Goal: Task Accomplishment & Management: Check status

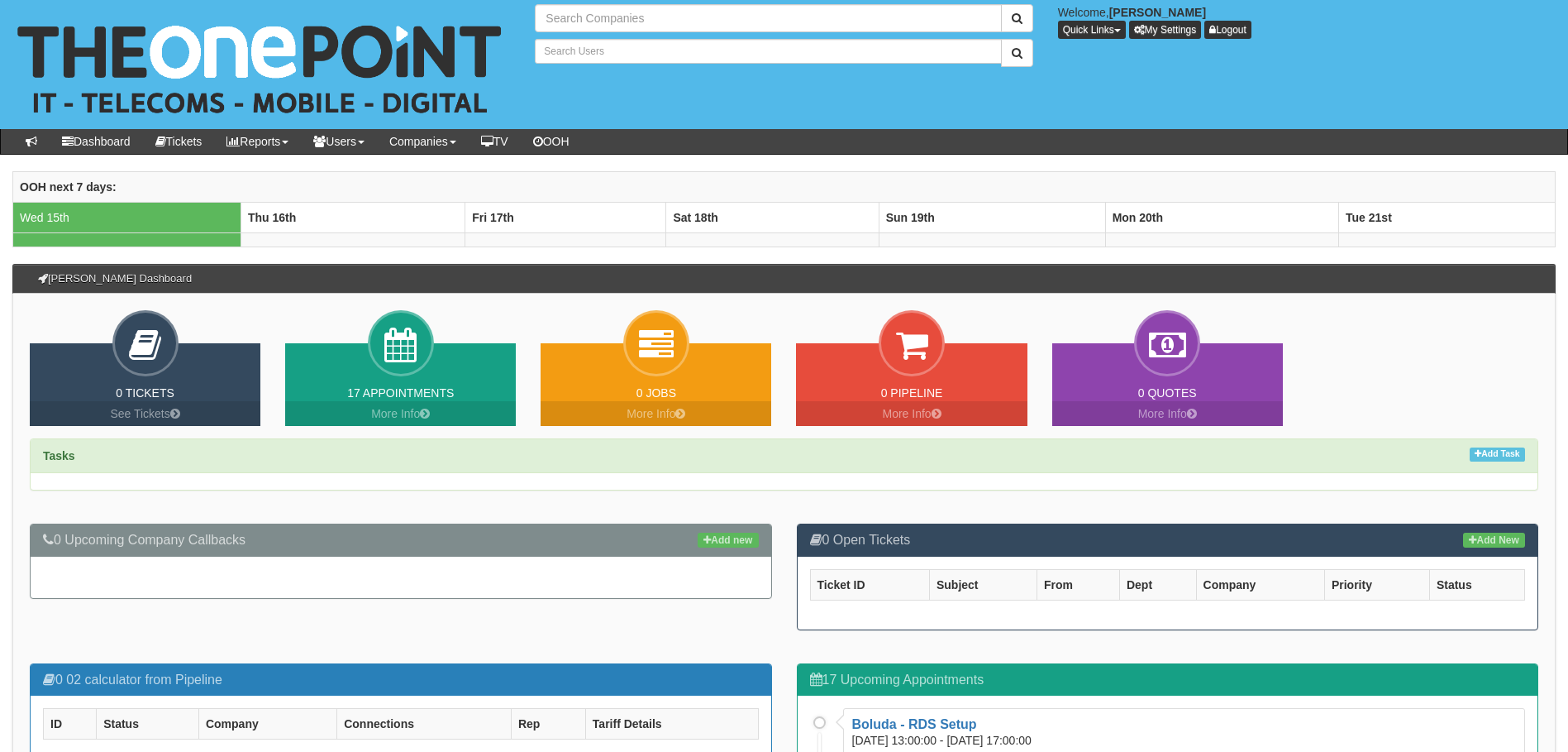
type input "Search Companies"
type input "Search Users"
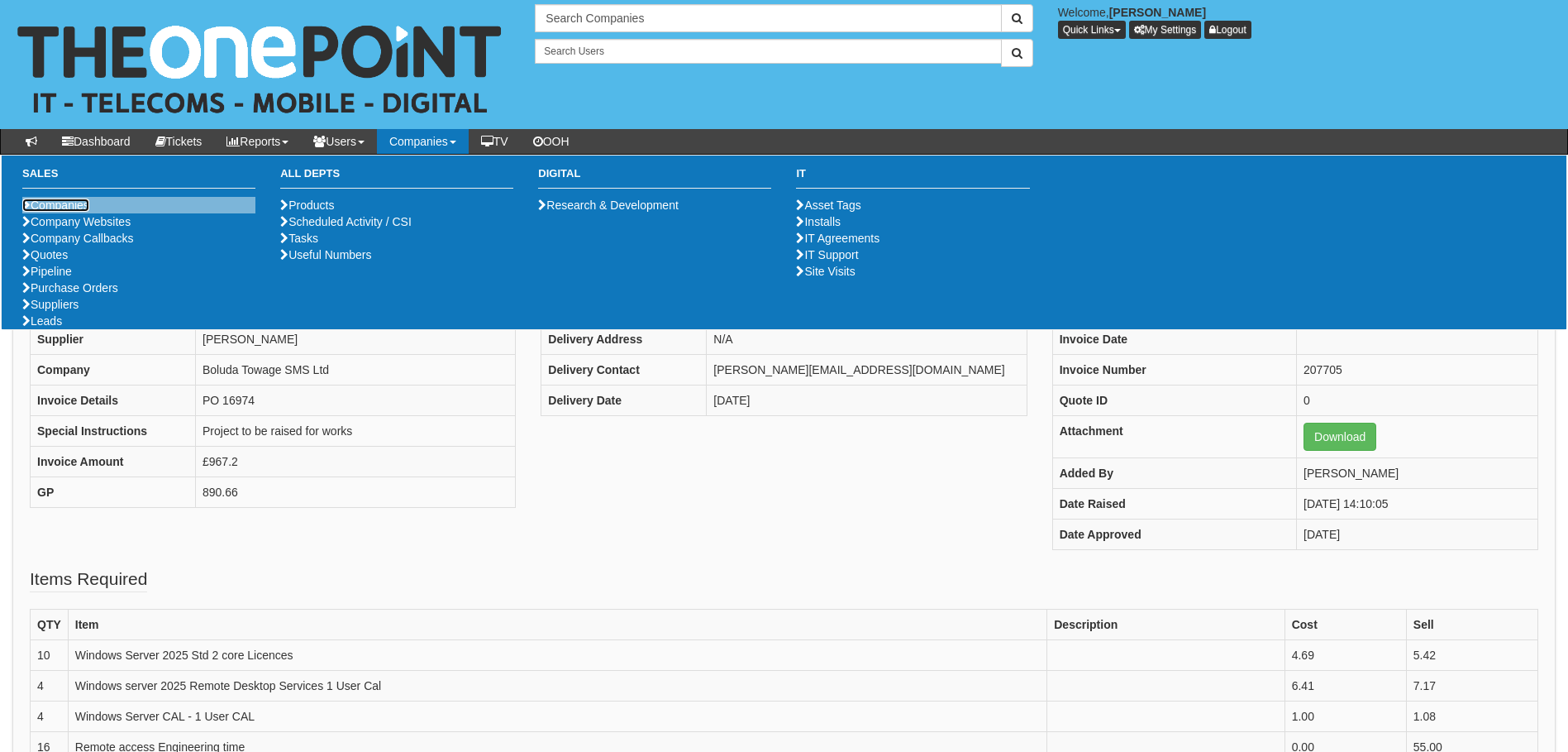
click at [64, 205] on link "Companies" at bounding box center [56, 205] width 67 height 13
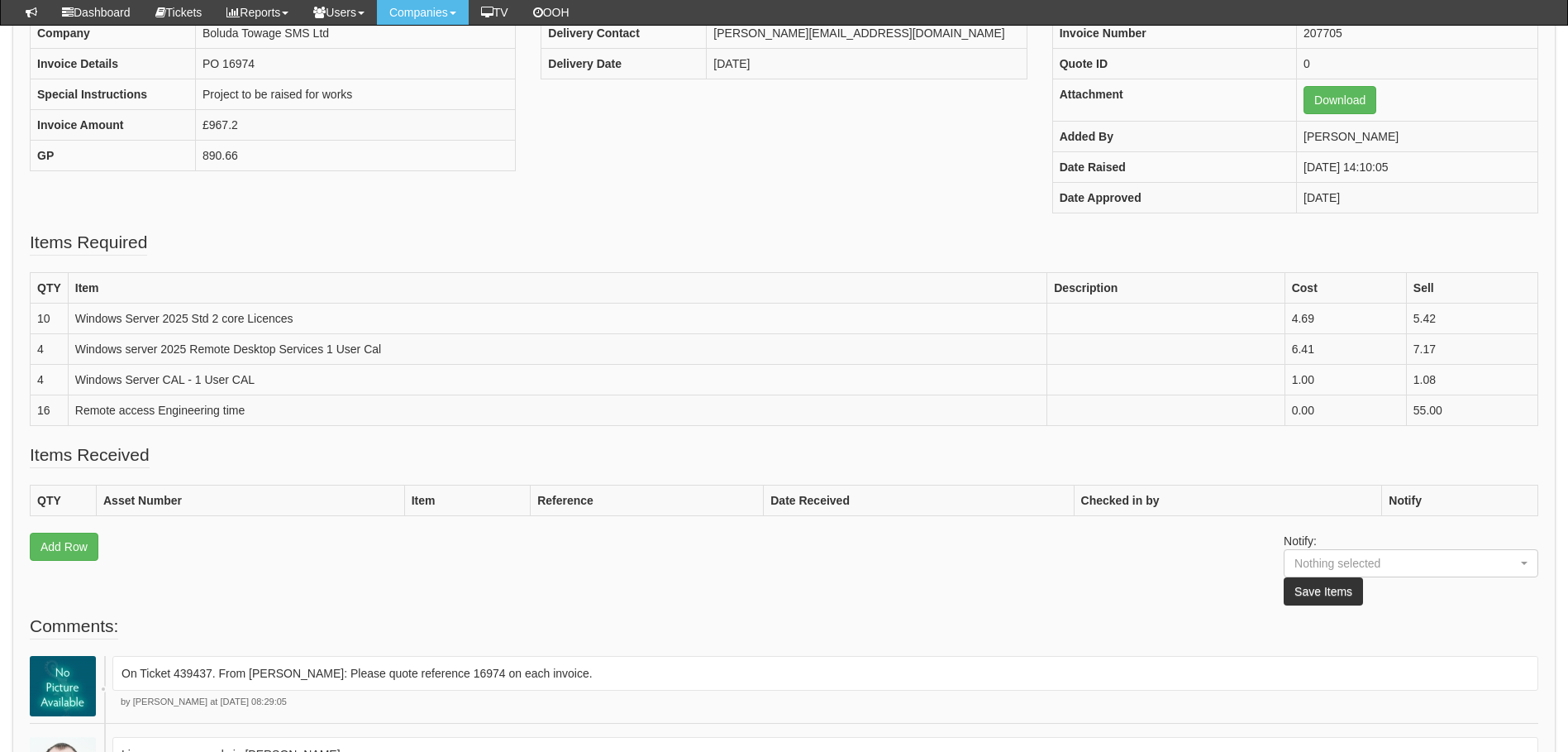
scroll to position [496, 0]
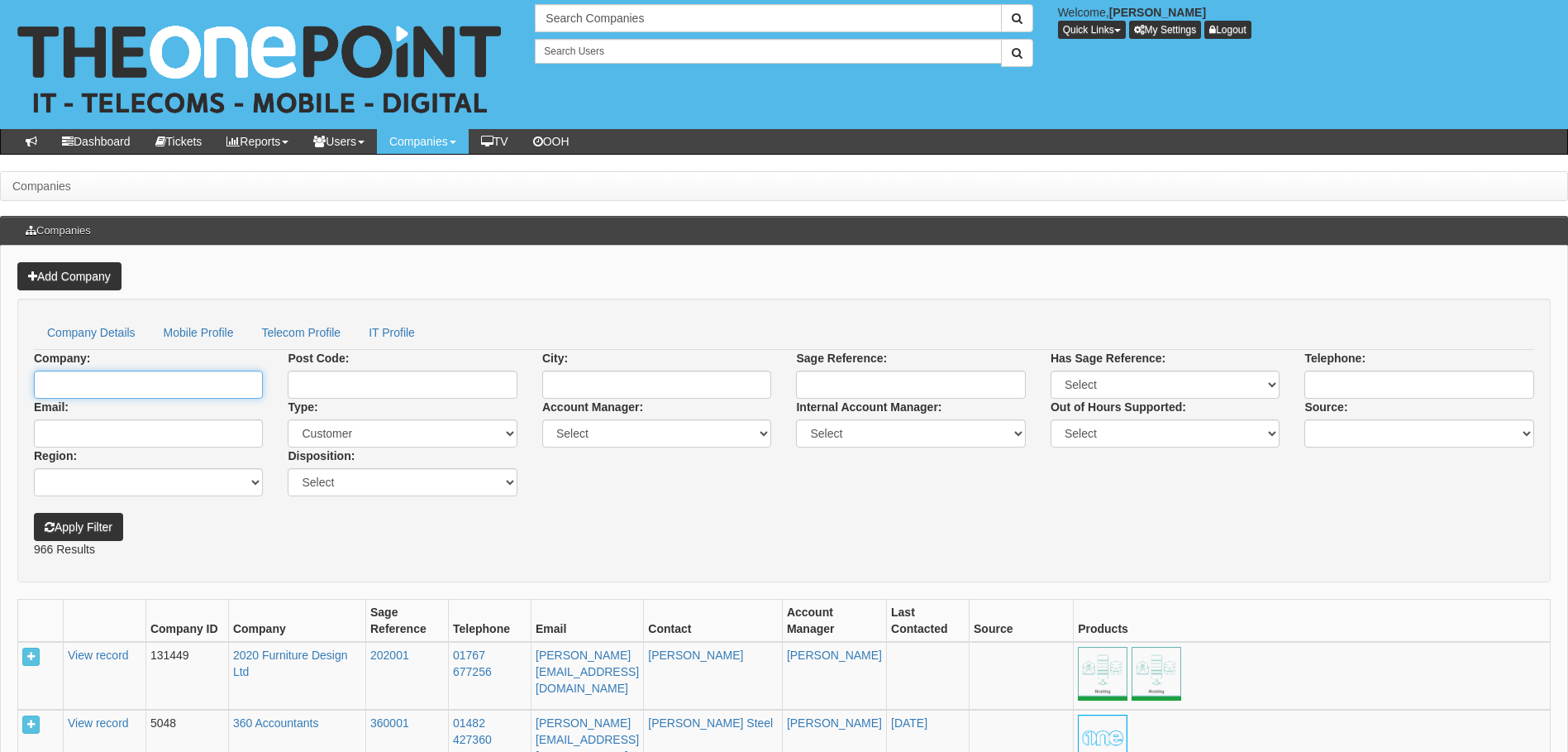
click at [94, 385] on input "Company:" at bounding box center [148, 385] width 229 height 28
click at [179, 409] on link "Boluda Towage SMS Ltd" at bounding box center [147, 413] width 225 height 24
type input "Boluda Towage SMS Ltd"
click at [93, 529] on button "Apply Filter" at bounding box center [79, 527] width 89 height 28
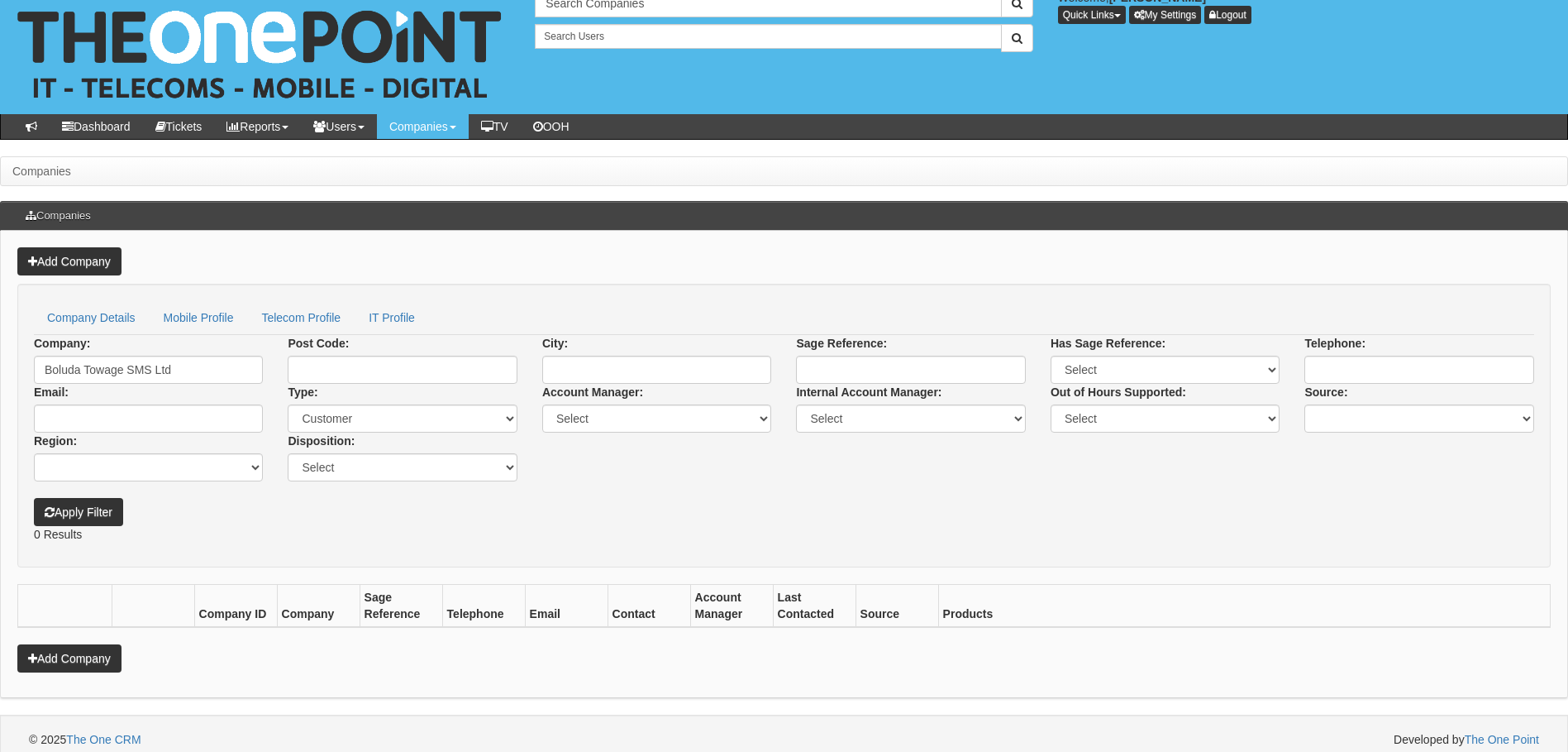
scroll to position [27, 0]
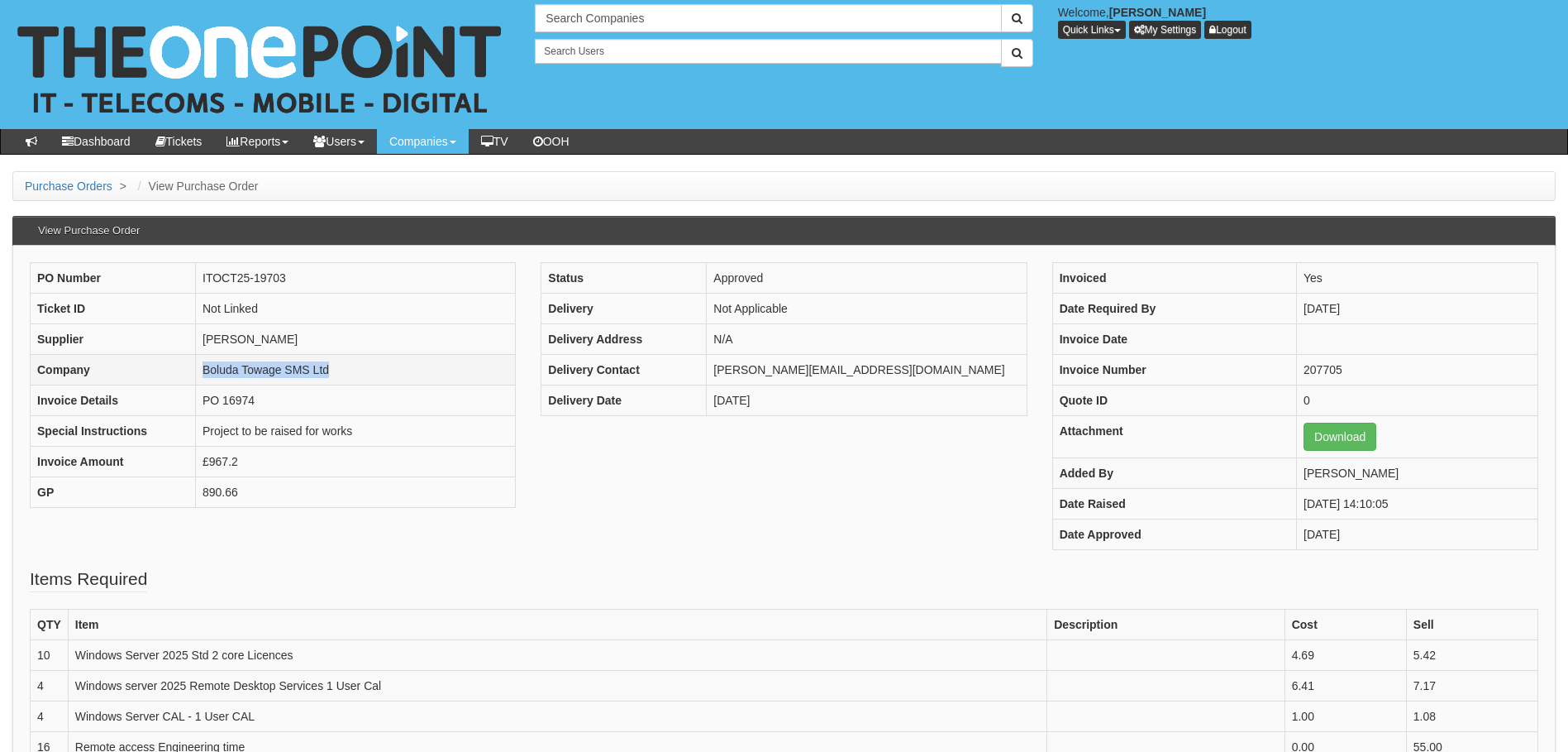
drag, startPoint x: 339, startPoint y: 367, endPoint x: 197, endPoint y: 372, distance: 142.1
click at [197, 372] on td "Boluda Towage SMS Ltd" at bounding box center [355, 370] width 320 height 31
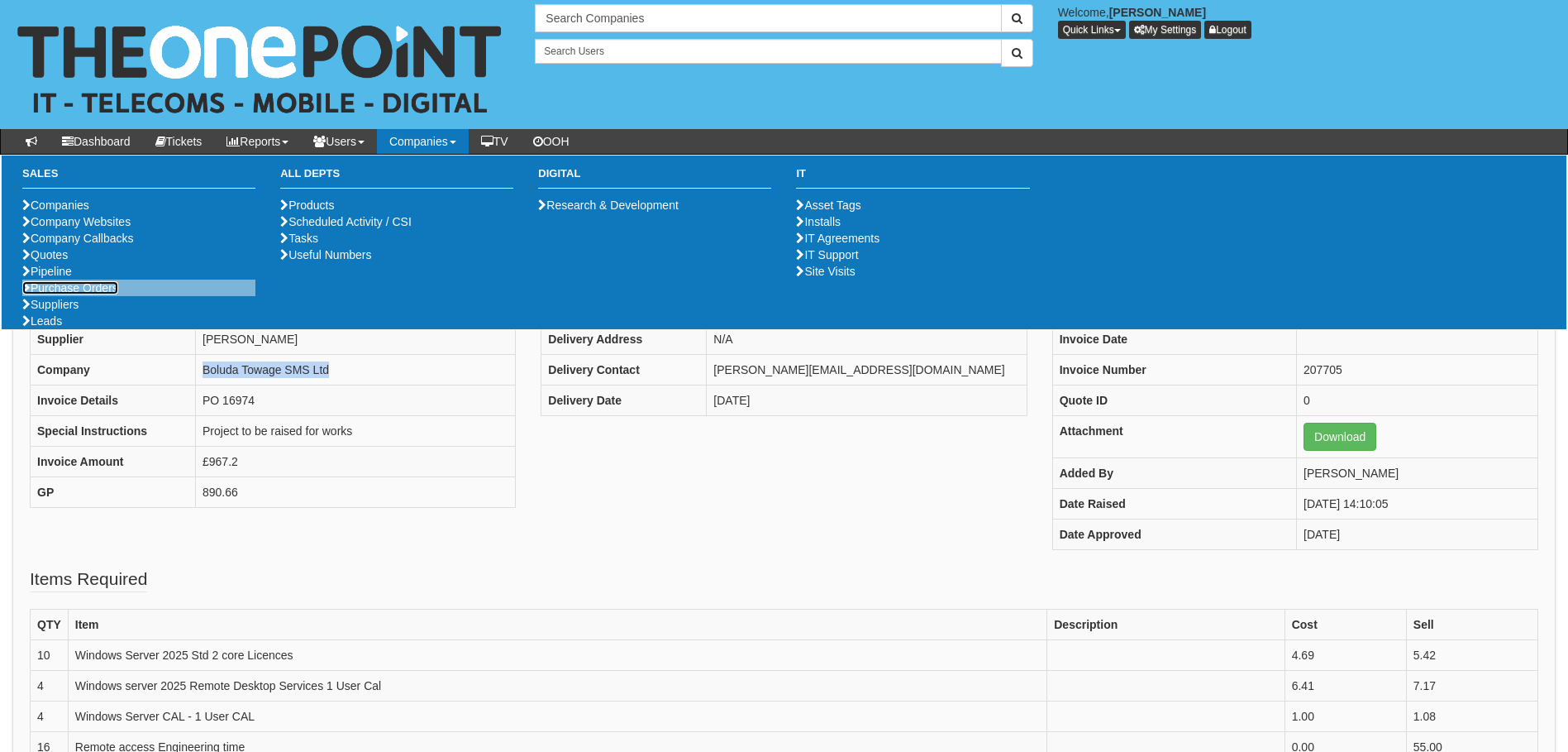
click at [106, 295] on link "Purchase Orders" at bounding box center [70, 287] width 95 height 13
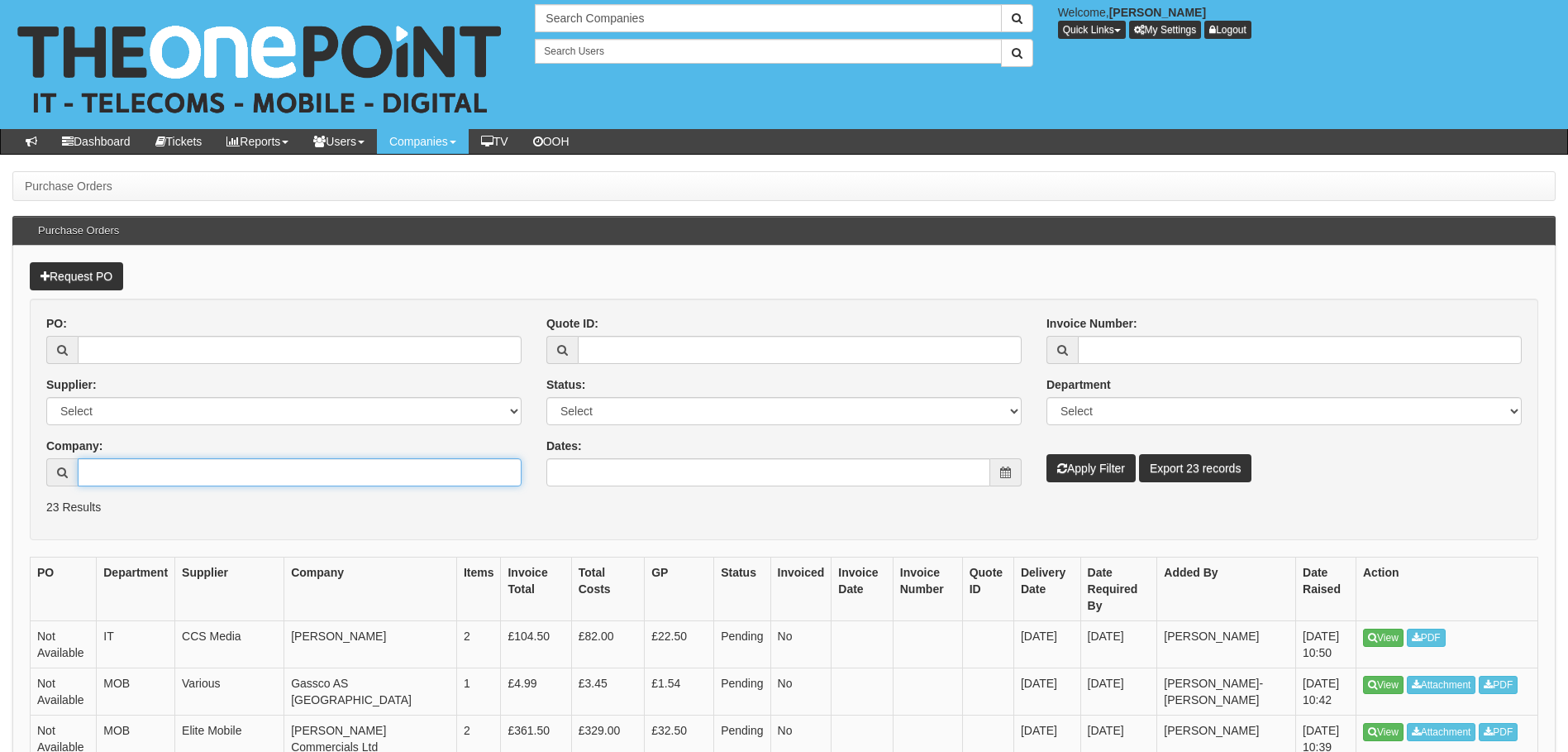
click at [272, 466] on input "Company:" at bounding box center [299, 472] width 444 height 28
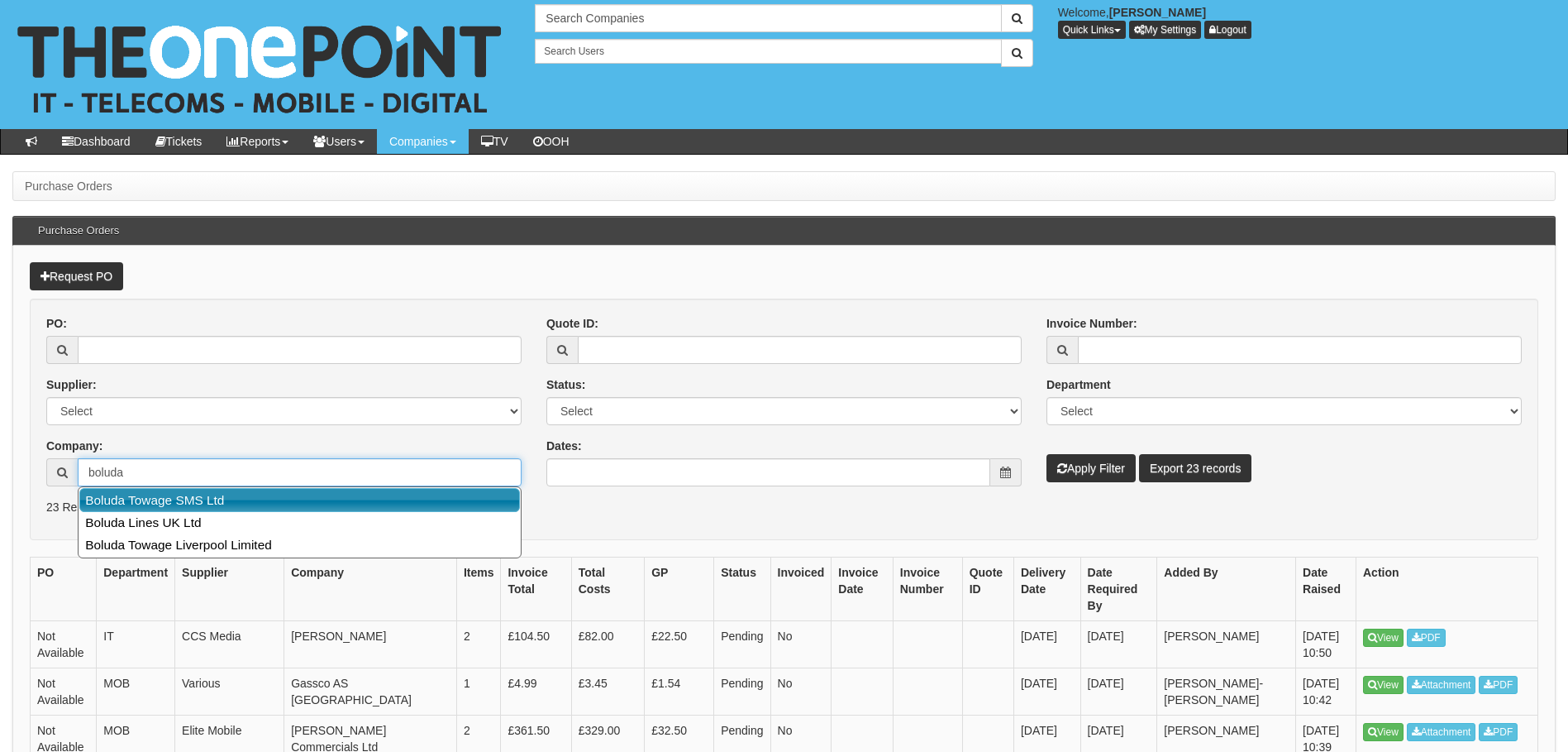
click at [229, 497] on link "Boluda Towage SMS Ltd" at bounding box center [299, 500] width 440 height 24
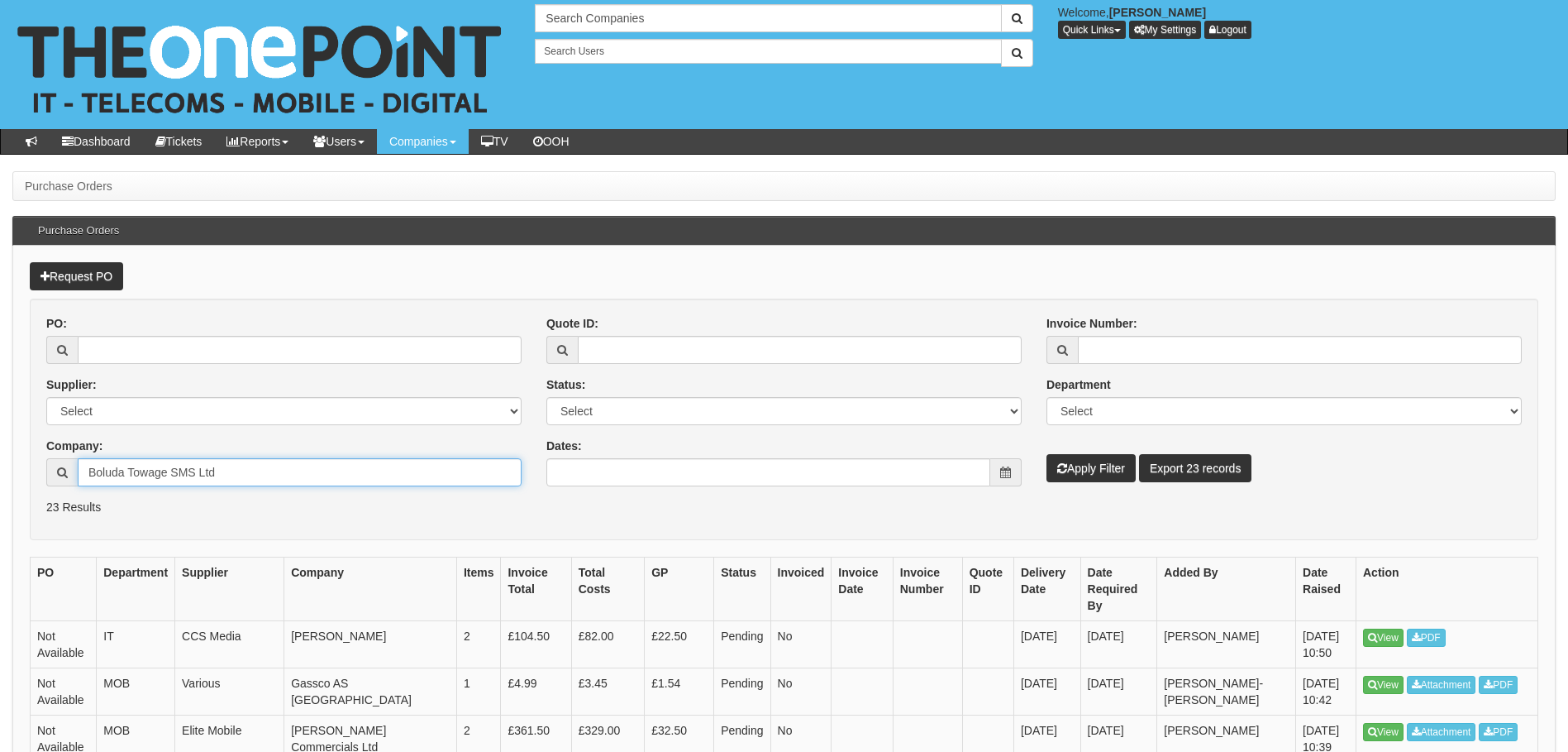
type input "Boluda Towage SMS Ltd"
click at [1103, 471] on button "Apply Filter" at bounding box center [1091, 468] width 89 height 28
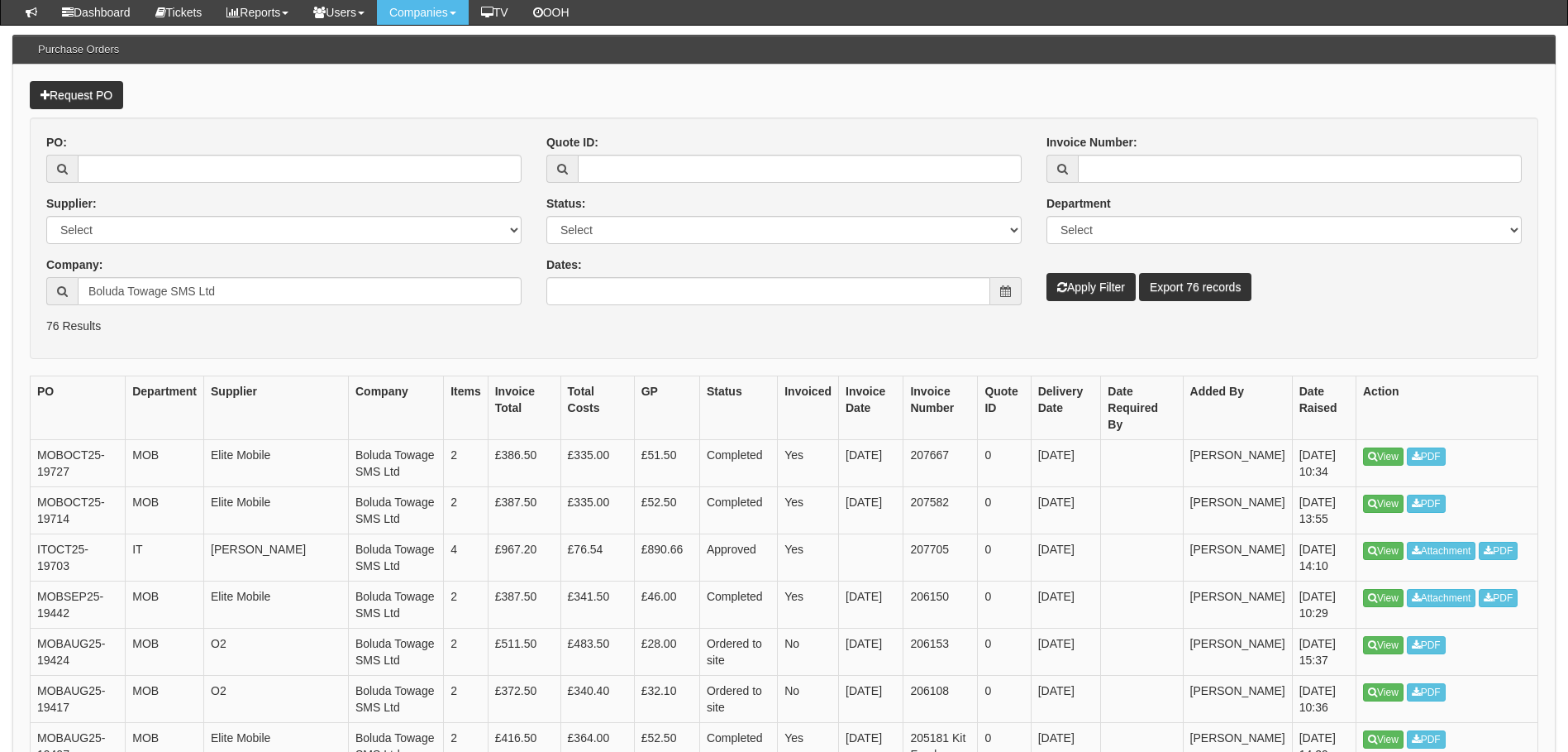
scroll to position [249, 0]
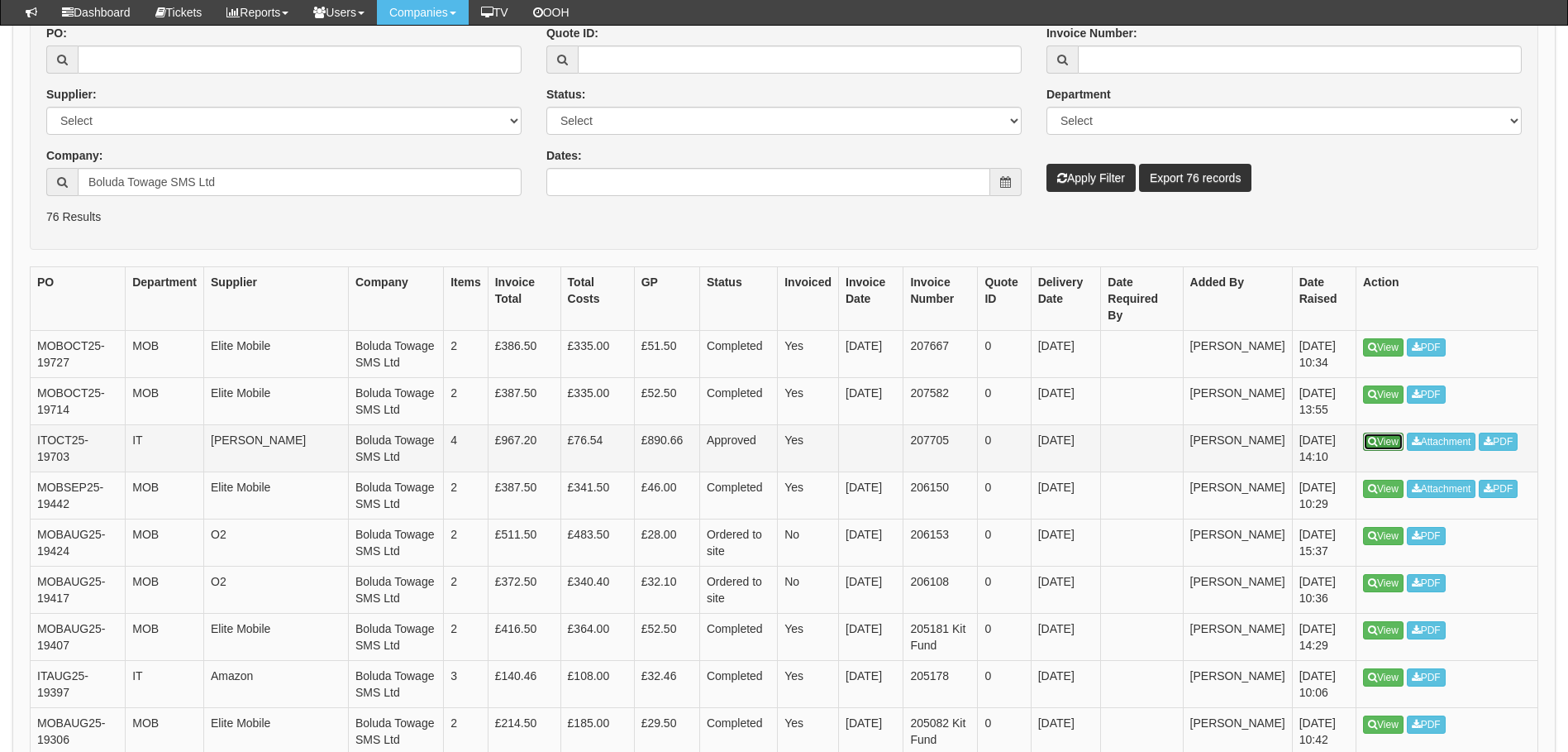
click at [1388, 432] on link "View" at bounding box center [1384, 441] width 41 height 19
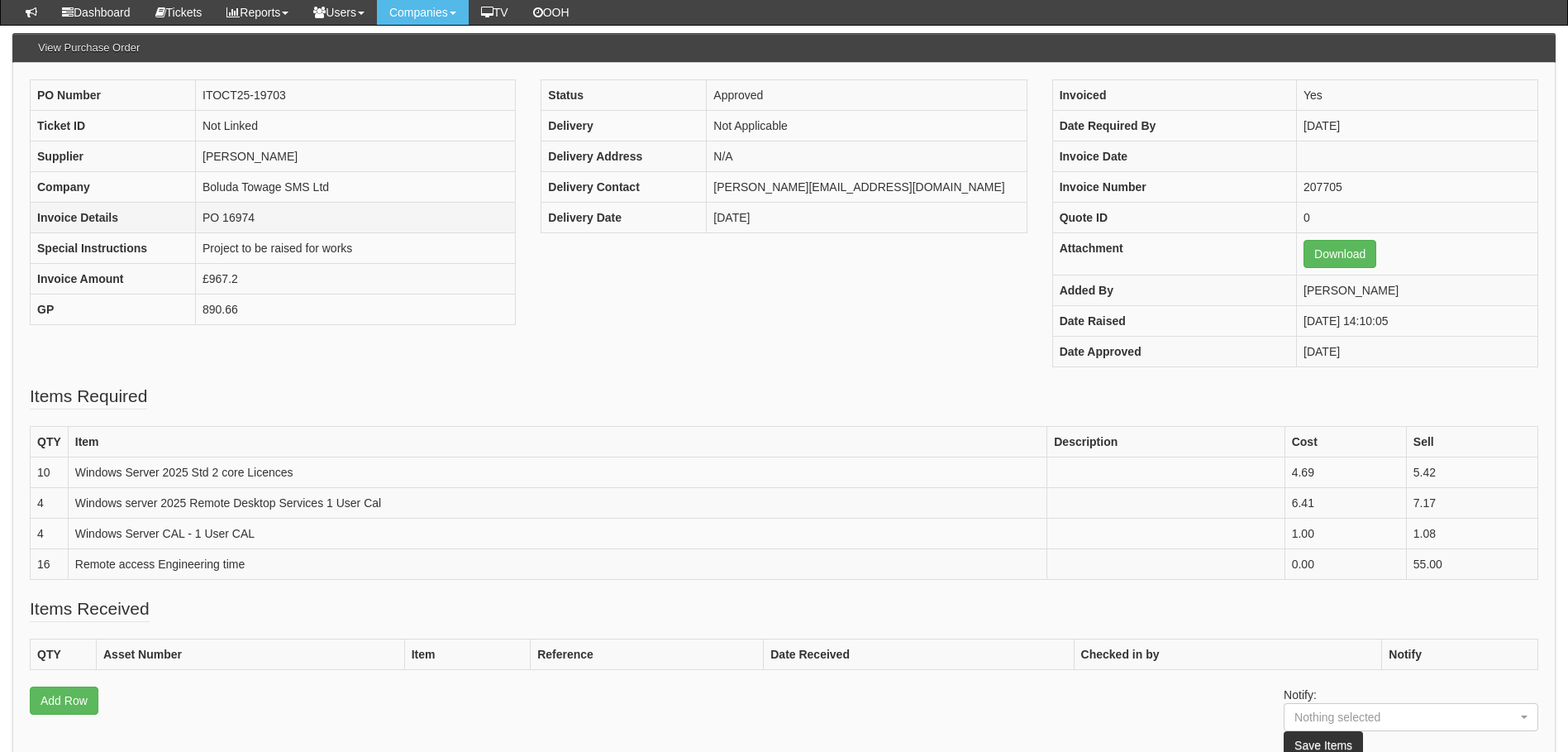
scroll to position [165, 0]
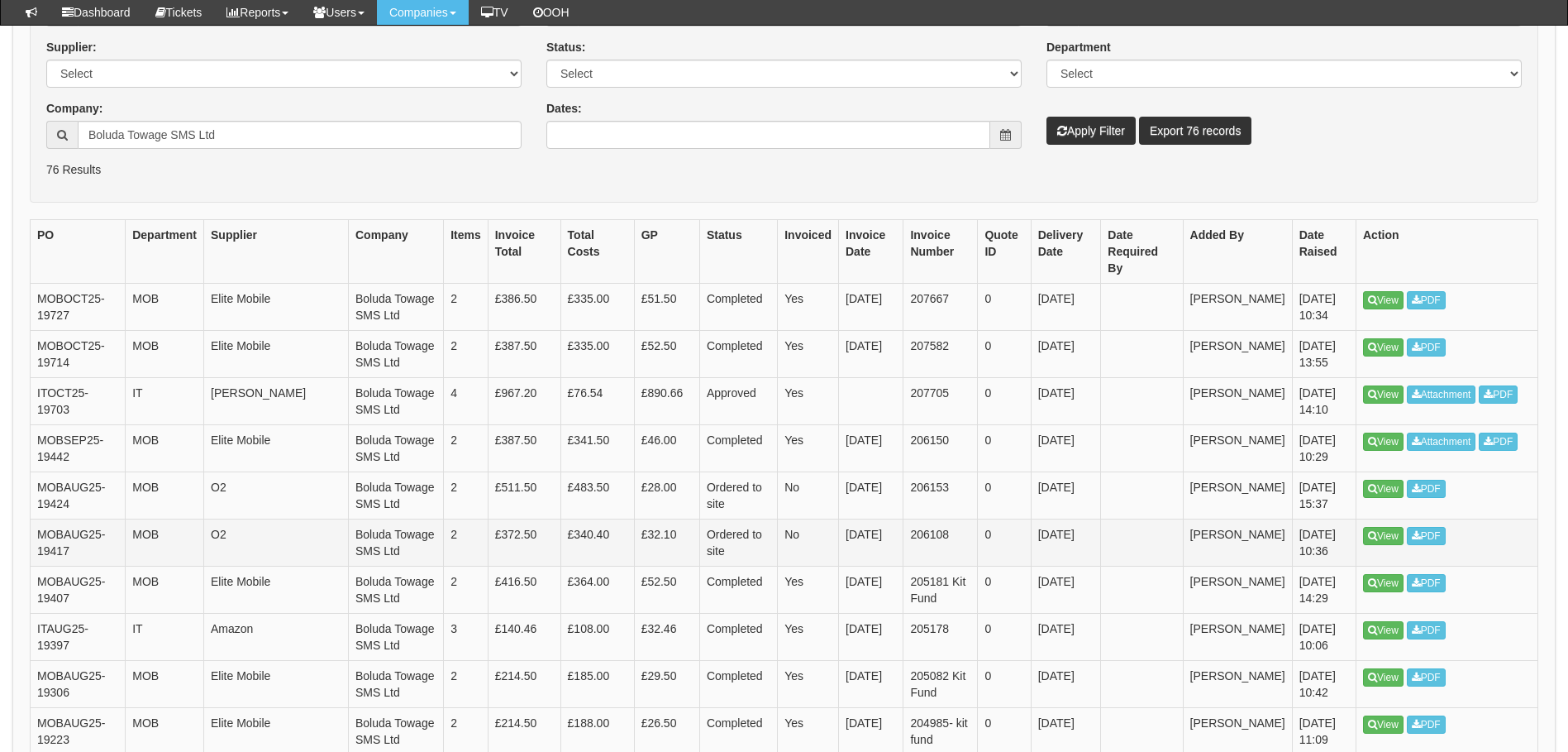
scroll to position [290, 0]
